Goal: Task Accomplishment & Management: Complete application form

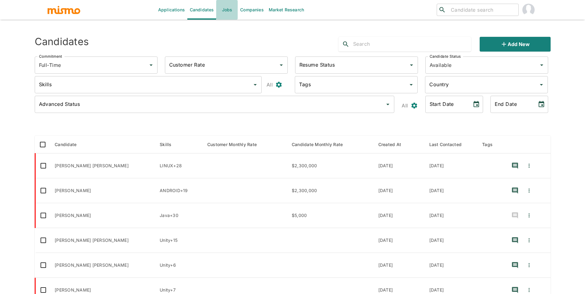
click at [227, 14] on link "Jobs" at bounding box center [227, 10] width 22 height 20
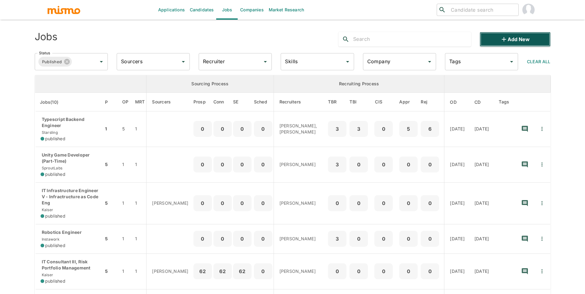
click at [521, 43] on button "Add new" at bounding box center [515, 39] width 71 height 15
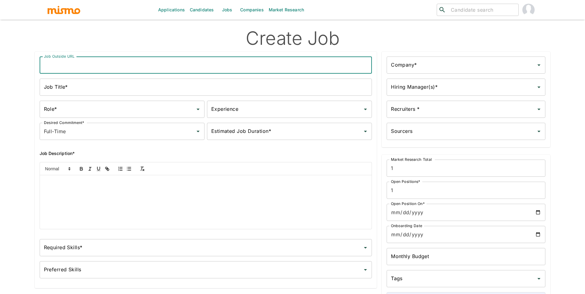
click at [150, 73] on input "Job Outside URL" at bounding box center [206, 65] width 333 height 17
paste input "IT Engineer Applications IV"
type input "IT Engineer Applications IV"
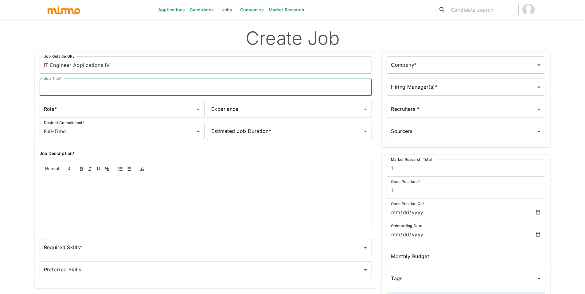
paste input "IT Engineer Applications IV"
drag, startPoint x: 110, startPoint y: 88, endPoint x: 193, endPoint y: 97, distance: 82.9
click at [193, 97] on div "Job Outside URL IT Engineer Applications IV Job Outside URL Job Title* IT Engin…" at bounding box center [204, 167] width 338 height 230
type input "IT Engineer Applications IV"
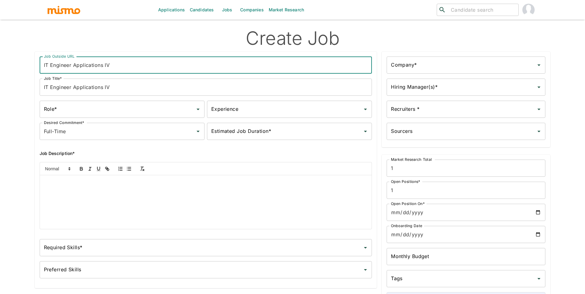
drag, startPoint x: 110, startPoint y: 64, endPoint x: 253, endPoint y: 89, distance: 144.8
click at [253, 89] on div "Job Outside URL IT Engineer Applications IV Job Outside URL Job Title* IT Engin…" at bounding box center [204, 167] width 338 height 230
drag, startPoint x: 188, startPoint y: 70, endPoint x: 115, endPoint y: 62, distance: 74.1
click at [188, 70] on input "IT Engineer Applications IV" at bounding box center [206, 65] width 333 height 17
drag, startPoint x: 109, startPoint y: 64, endPoint x: 211, endPoint y: 72, distance: 102.3
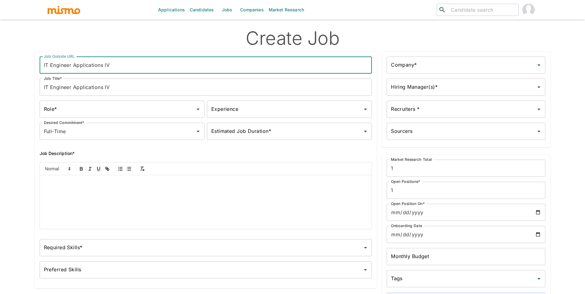
click at [211, 72] on input "IT Engineer Applications IV" at bounding box center [206, 65] width 333 height 17
type input "IT Engineer Applications IV"
click at [113, 108] on input "Role*" at bounding box center [117, 110] width 150 height 12
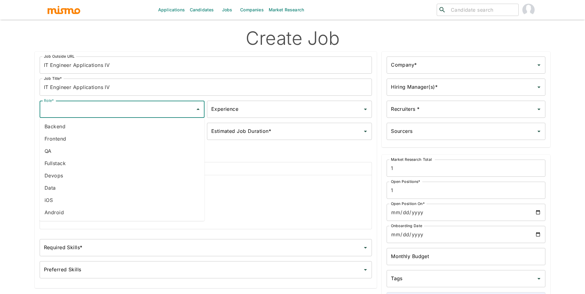
click at [102, 186] on li "Data" at bounding box center [122, 188] width 165 height 12
type input "Data"
click at [234, 113] on input "Experience" at bounding box center [285, 110] width 150 height 12
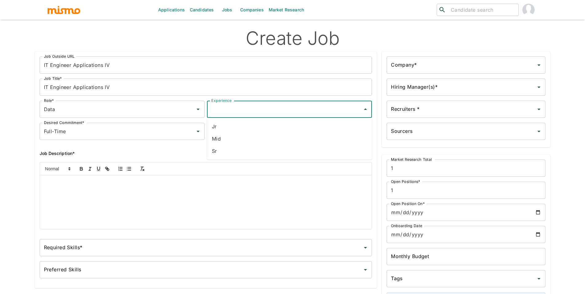
click at [226, 148] on li "Sr" at bounding box center [289, 151] width 165 height 12
type input "Sr"
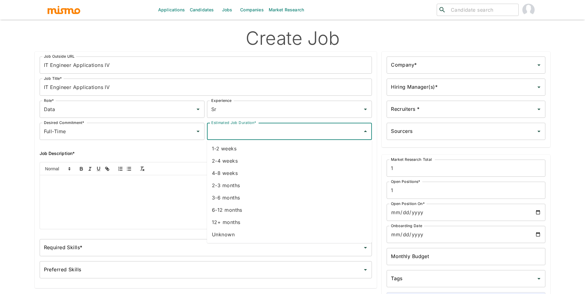
click at [232, 136] on input "Estimated Job Duration*" at bounding box center [285, 132] width 150 height 12
click at [228, 235] on li "Unknown" at bounding box center [289, 235] width 165 height 12
type input "Unknown"
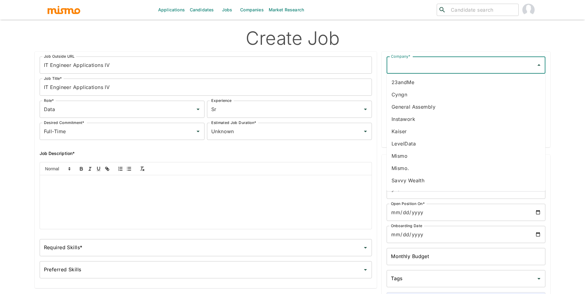
click at [451, 68] on input "Company*" at bounding box center [462, 65] width 144 height 12
click at [457, 84] on li "Kaiser" at bounding box center [466, 82] width 159 height 12
type input "Kaiser"
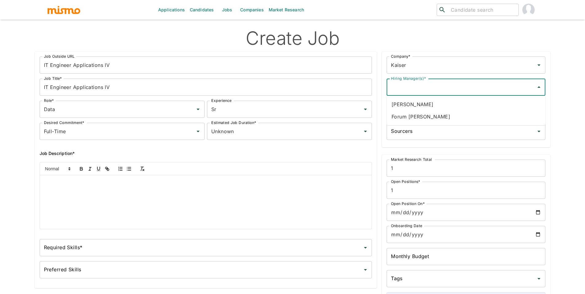
click at [462, 87] on input "Hiring Manager(s)*" at bounding box center [462, 87] width 144 height 12
click at [446, 116] on li "Forum [PERSON_NAME]" at bounding box center [466, 117] width 159 height 12
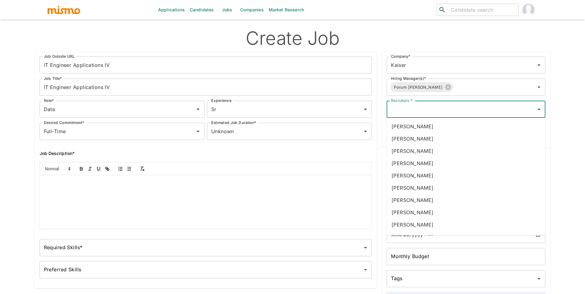
click at [444, 113] on input "Recruiters *" at bounding box center [462, 110] width 144 height 12
type input "pao"
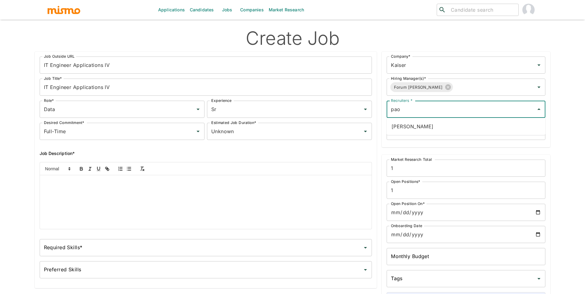
click at [451, 127] on li "[PERSON_NAME]" at bounding box center [466, 126] width 159 height 12
click at [451, 126] on input "Sourcers" at bounding box center [462, 132] width 144 height 12
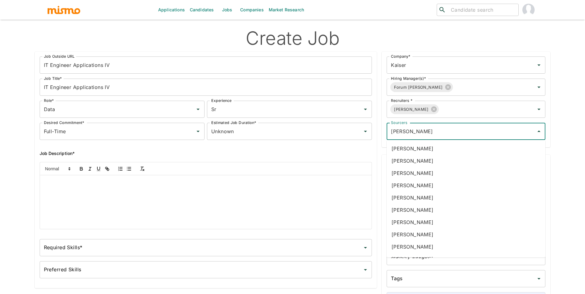
type input "dani"
click at [429, 150] on li "[PERSON_NAME]" at bounding box center [466, 149] width 159 height 12
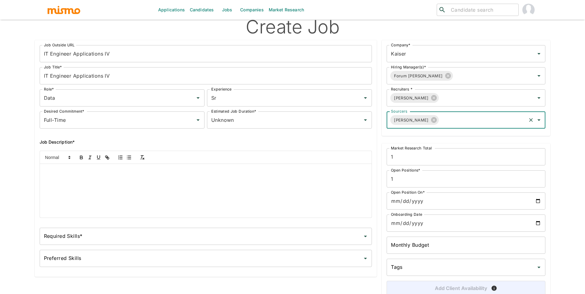
scroll to position [12, 0]
click at [536, 203] on input "Open Position On*" at bounding box center [466, 200] width 159 height 17
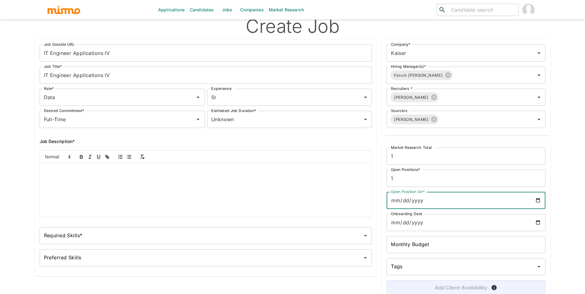
type input "[DATE]"
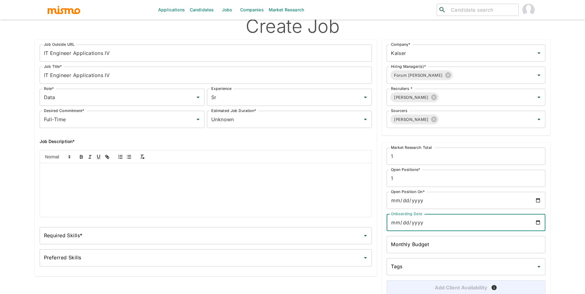
click at [539, 221] on input "Onboarding Date" at bounding box center [466, 222] width 159 height 17
click at [537, 222] on input "Onboarding Date" at bounding box center [466, 222] width 159 height 17
type input "[DATE]"
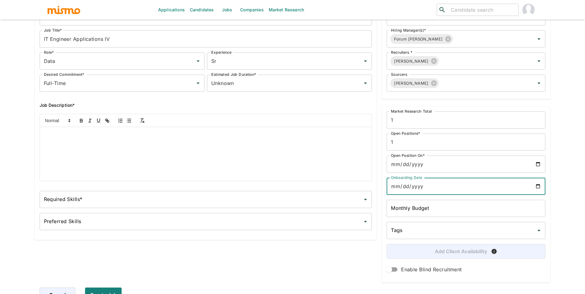
scroll to position [57, 0]
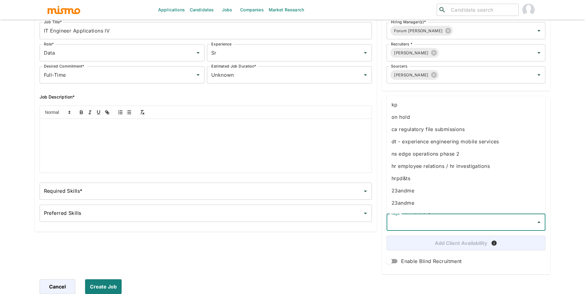
click at [438, 223] on input "Tags" at bounding box center [462, 223] width 144 height 12
click at [414, 106] on li "kp" at bounding box center [466, 105] width 159 height 12
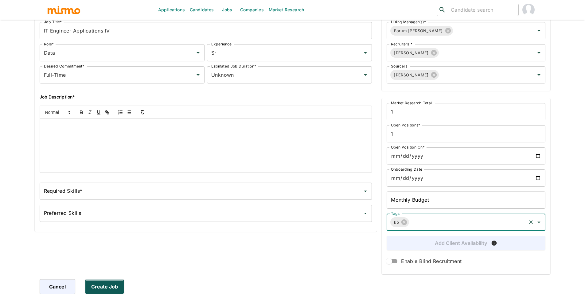
click at [117, 286] on button "Create Job" at bounding box center [104, 287] width 39 height 15
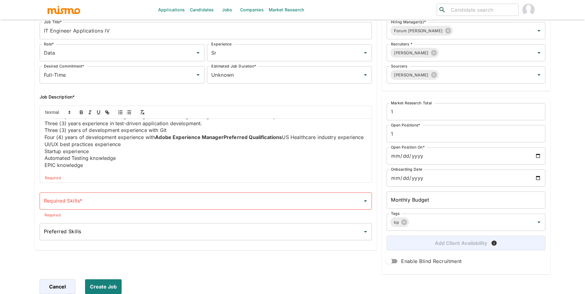
scroll to position [353, 0]
click at [225, 136] on strong "Adobe Experience ManagerPreferred Qualifications" at bounding box center [218, 137] width 127 height 6
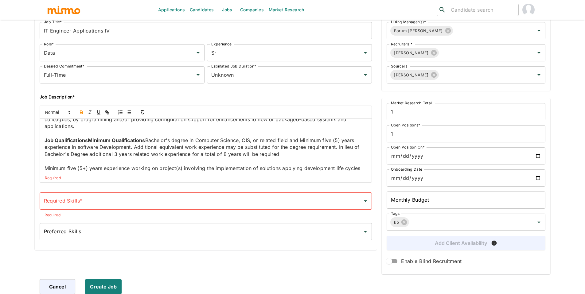
scroll to position [257, 0]
click at [90, 143] on strong "Job QualificationsMinimum Qualifications" at bounding box center [95, 142] width 101 height 6
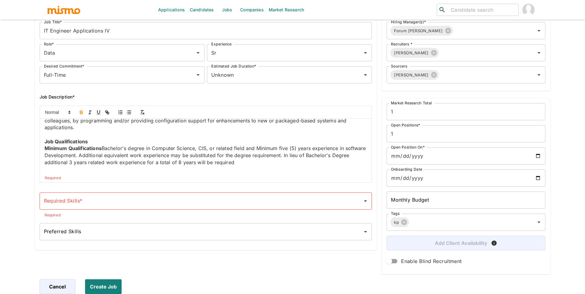
click at [104, 149] on p "﻿ Minimum Qualifications Bachelor's degree in Computer Science, CIS, or related…" at bounding box center [206, 155] width 323 height 21
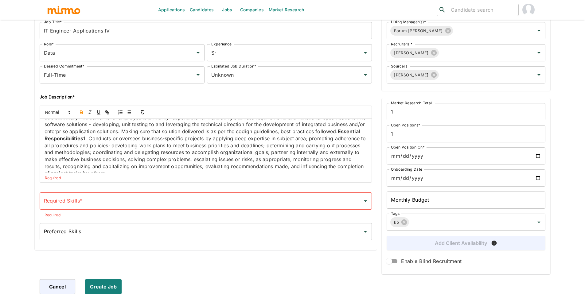
scroll to position [0, 0]
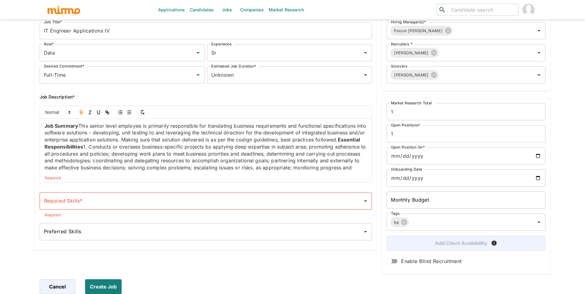
click at [67, 147] on strong "Essential Responsibilities" at bounding box center [203, 143] width 317 height 13
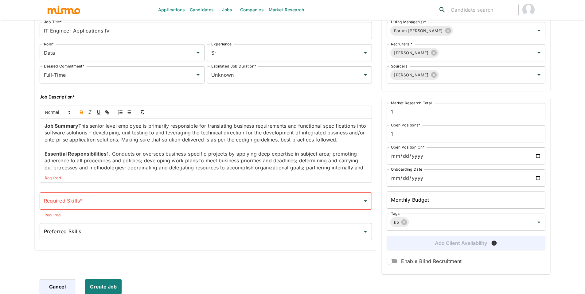
click at [79, 128] on p "Job Summary This senior level employee is primarily responsible for translating…" at bounding box center [206, 133] width 323 height 21
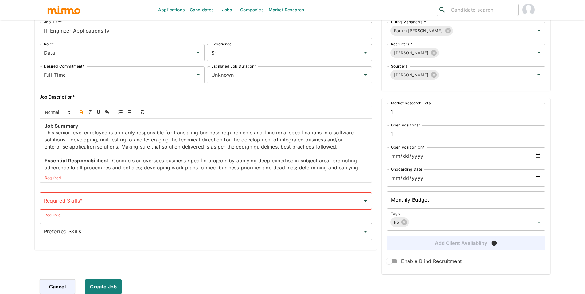
click at [107, 160] on p "Essential Responsibilities 1. Conducts or oversees business-specific projects b…" at bounding box center [206, 178] width 323 height 42
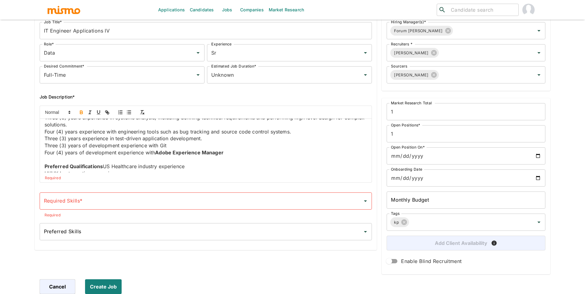
scroll to position [400, 0]
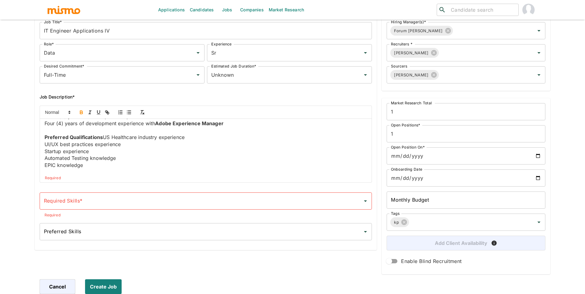
click at [114, 195] on div "Required Skills*" at bounding box center [206, 201] width 333 height 17
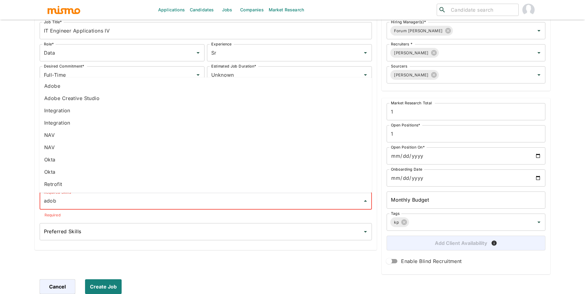
type input "adobe"
click at [85, 90] on li "Adobe" at bounding box center [205, 86] width 333 height 12
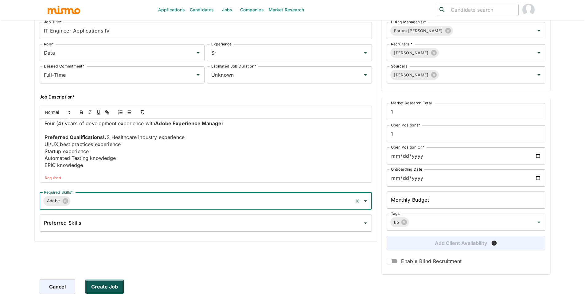
click at [118, 289] on button "Create Job" at bounding box center [104, 287] width 39 height 15
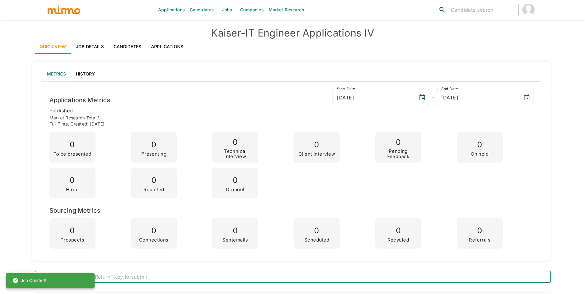
click at [81, 46] on link "Job Details" at bounding box center [90, 46] width 38 height 15
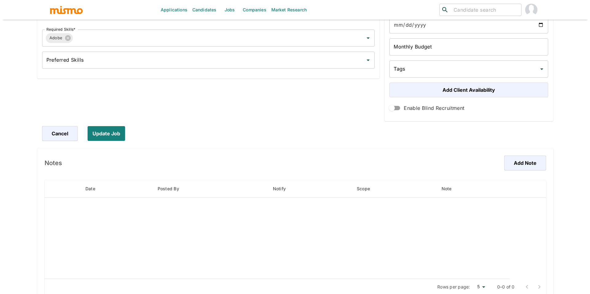
scroll to position [228, 0]
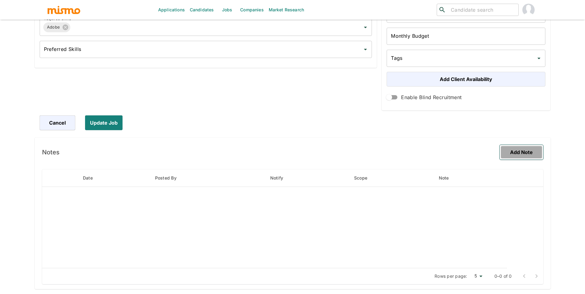
click at [517, 153] on button "Add Note" at bounding box center [522, 152] width 44 height 15
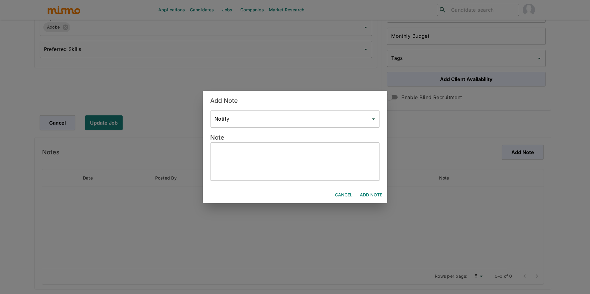
click at [297, 162] on textarea at bounding box center [294, 162] width 161 height 28
paste textarea "***Position History*** Position created on Assigned to: Pao Vacancies: 1 WP: OB…"
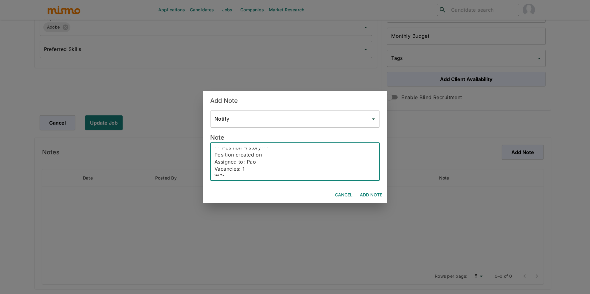
scroll to position [0, 0]
click at [273, 155] on textarea "***Position History*** Position created on Assigned to: Pao Vacancies: 1 WP: OB…" at bounding box center [294, 162] width 161 height 28
click at [278, 156] on textarea "***Position History*** Position created on Sep 22nd Assigned to: Pao Vacancies:…" at bounding box center [294, 162] width 161 height 28
click at [262, 169] on textarea "***Position History*** Position created on Sep 22nd Assigned to: Pao and Dani V…" at bounding box center [294, 162] width 161 height 28
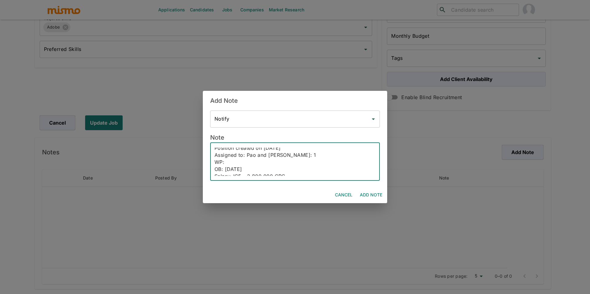
click at [260, 168] on textarea "***Position History*** Position created on Sep 22nd Assigned to: Pao and Dani V…" at bounding box center [294, 162] width 161 height 28
paste textarea "Enterprise Clinical Technology Solutions (ECTS) Phase 2"
click at [239, 163] on textarea "***Position History*** Position created on Sep 22nd Assigned to: Pao and Dani V…" at bounding box center [294, 162] width 161 height 28
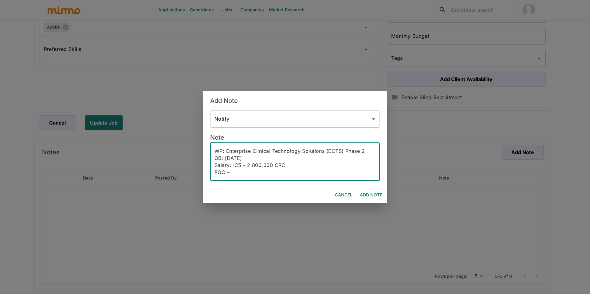
click at [253, 163] on textarea "***Position History*** Position created on Sep 22nd Assigned to: Pao and Dani V…" at bounding box center [294, 162] width 161 height 28
click at [240, 169] on textarea "***Position History*** Position created on Sep 22nd Assigned to: Pao and Dani V…" at bounding box center [294, 162] width 161 height 28
click at [254, 169] on textarea "***Position History*** Position created on Sep 22nd Assigned to: Pao and Dani V…" at bounding box center [294, 162] width 161 height 28
click at [251, 164] on textarea "***Position History*** Position created on Sep 22nd Assigned to: Pao and Dani V…" at bounding box center [294, 162] width 161 height 28
click at [254, 164] on textarea "***Position History*** Position created on Sep 22nd Assigned to: Pao and Dani V…" at bounding box center [294, 162] width 161 height 28
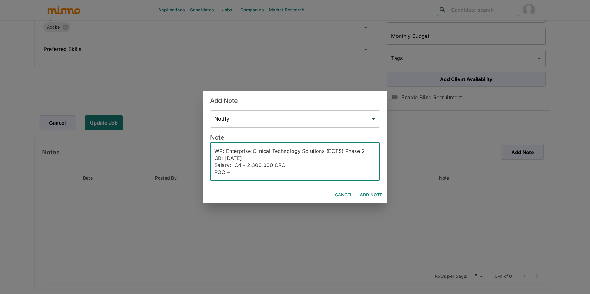
click at [279, 162] on textarea "***Position History*** Position created on Sep 22nd Assigned to: Pao and Dani V…" at bounding box center [294, 162] width 161 height 28
click at [281, 172] on textarea "***Position History*** Position created on Sep 22nd Assigned to: Pao and Dani V…" at bounding box center [294, 162] width 161 height 28
click at [292, 172] on textarea "***Position History*** Position created on Sep 22nd Assigned to: Pao and Dani V…" at bounding box center [294, 162] width 161 height 28
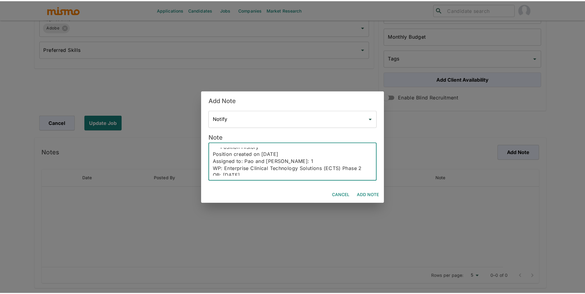
scroll to position [0, 0]
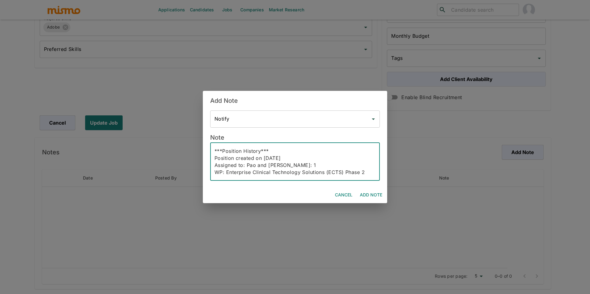
type textarea "***Position History*** Position created on Sep 22nd Assigned to: Pao and Dani V…"
click at [373, 193] on button "Add Note" at bounding box center [370, 195] width 27 height 11
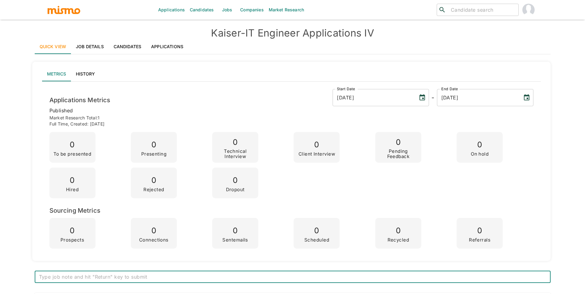
click at [103, 45] on link "Job Details" at bounding box center [90, 46] width 38 height 15
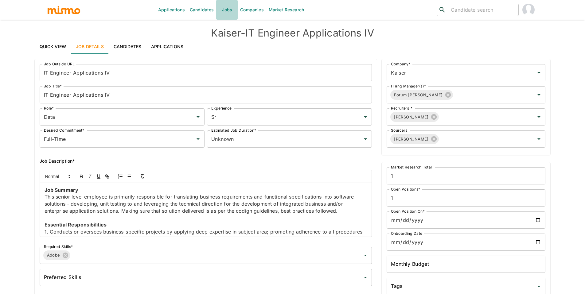
click at [223, 11] on link "Jobs" at bounding box center [227, 10] width 22 height 20
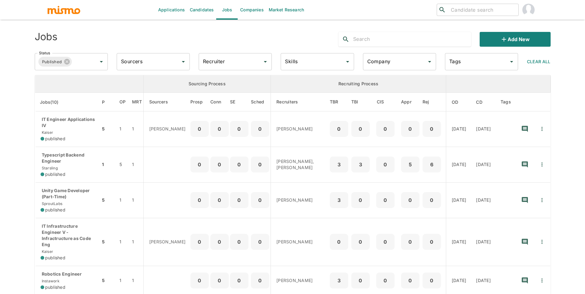
click at [234, 57] on input "Recruiter" at bounding box center [231, 62] width 58 height 12
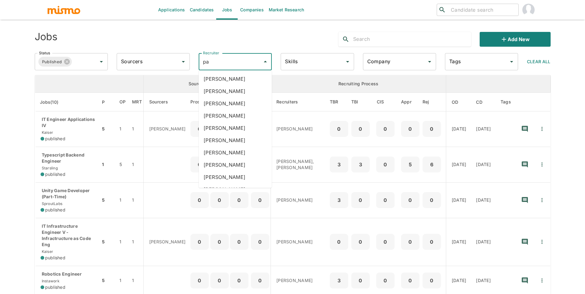
type input "pao"
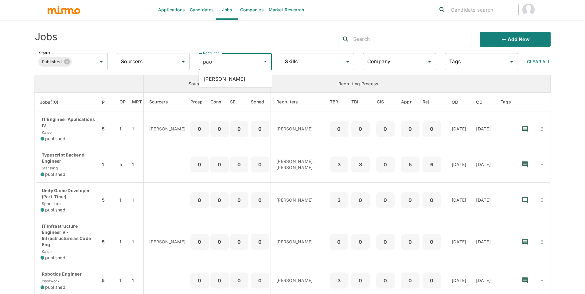
click at [243, 76] on li "[PERSON_NAME]" at bounding box center [235, 79] width 73 height 12
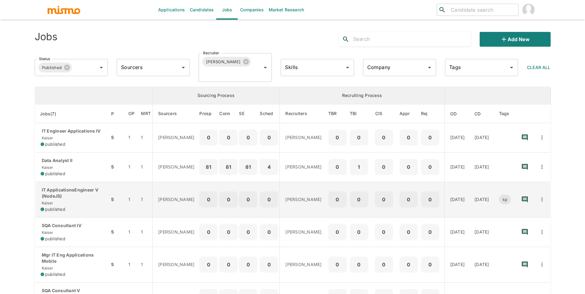
click at [81, 190] on p "IT ApplicationsEngineer V (NodeJS)" at bounding box center [73, 193] width 64 height 12
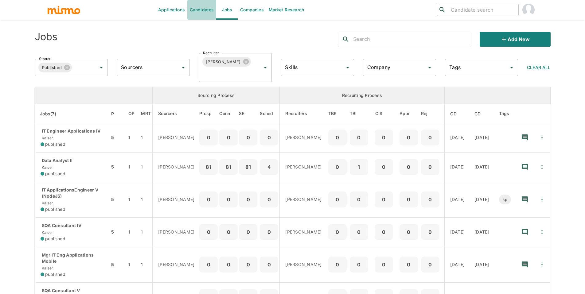
drag, startPoint x: 206, startPoint y: 11, endPoint x: 231, endPoint y: 21, distance: 26.8
click at [206, 11] on link "Candidates" at bounding box center [201, 10] width 29 height 20
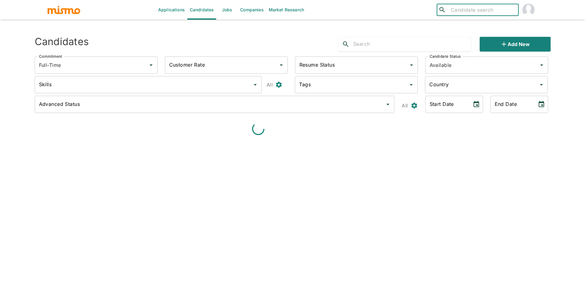
click at [472, 13] on input "search" at bounding box center [483, 10] width 68 height 9
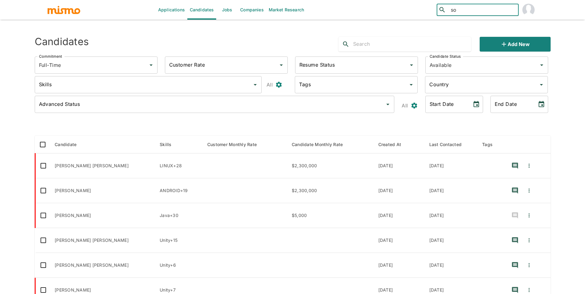
type input "s"
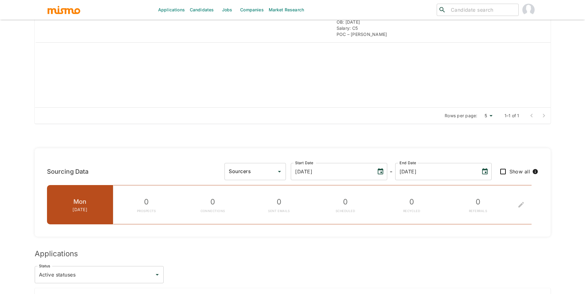
scroll to position [262, 0]
